Goal: Find specific page/section: Find specific page/section

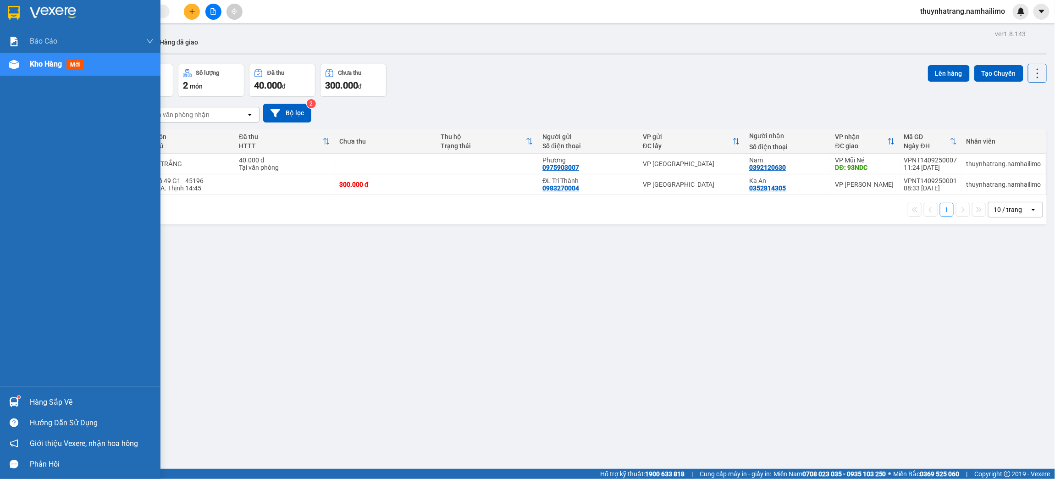
click at [15, 11] on img at bounding box center [14, 13] width 12 height 14
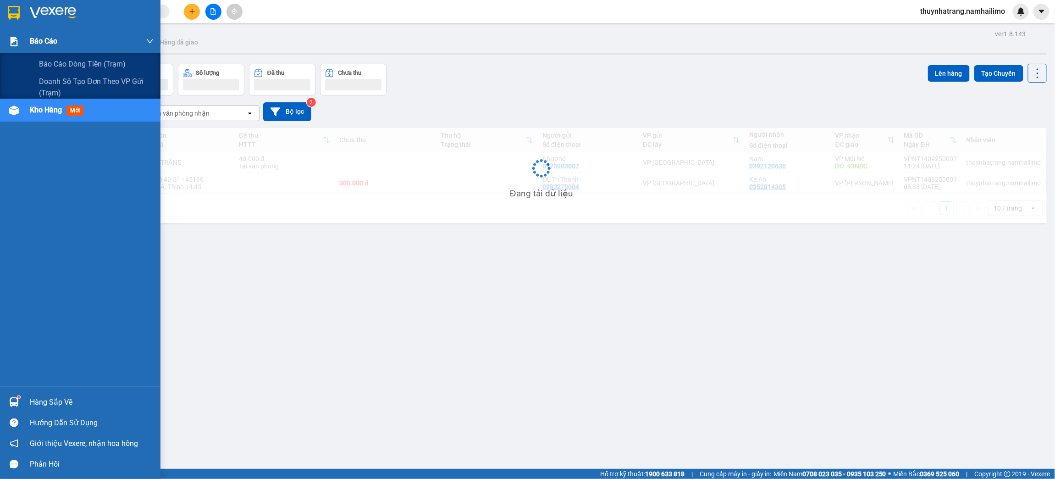
click at [39, 39] on span "Báo cáo" at bounding box center [44, 40] width 28 height 11
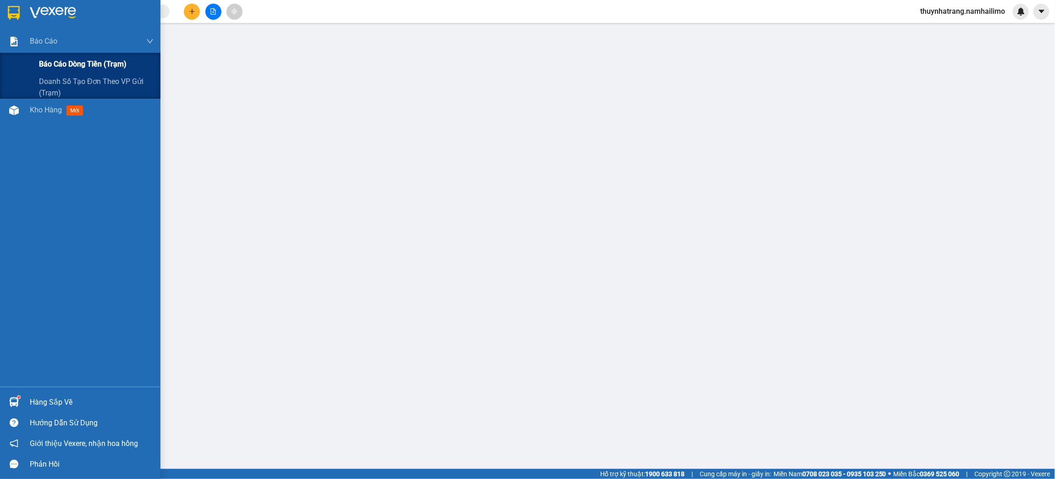
click at [79, 61] on span "Báo cáo dòng tiền (trạm)" at bounding box center [83, 63] width 88 height 11
